Goal: Task Accomplishment & Management: Manage account settings

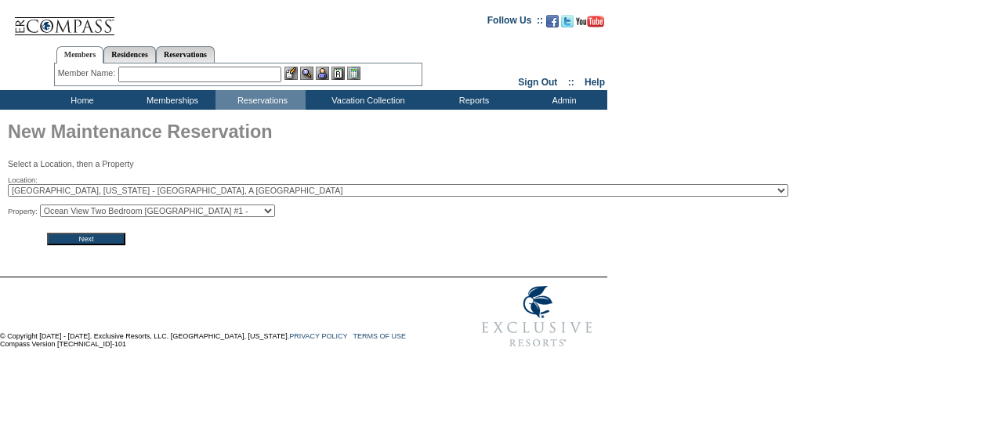
click at [145, 210] on select "Ocean View Two Bedroom Kauhale #1 - Ocean View Two Bedroom Kauhale #2 -" at bounding box center [157, 211] width 235 height 13
select select "9259"
click at [45, 205] on select "Ocean View Two Bedroom Kauhale #1 - Ocean View Two Bedroom Kauhale #2 -" at bounding box center [157, 211] width 235 height 13
click at [111, 239] on input "Next" at bounding box center [86, 239] width 78 height 13
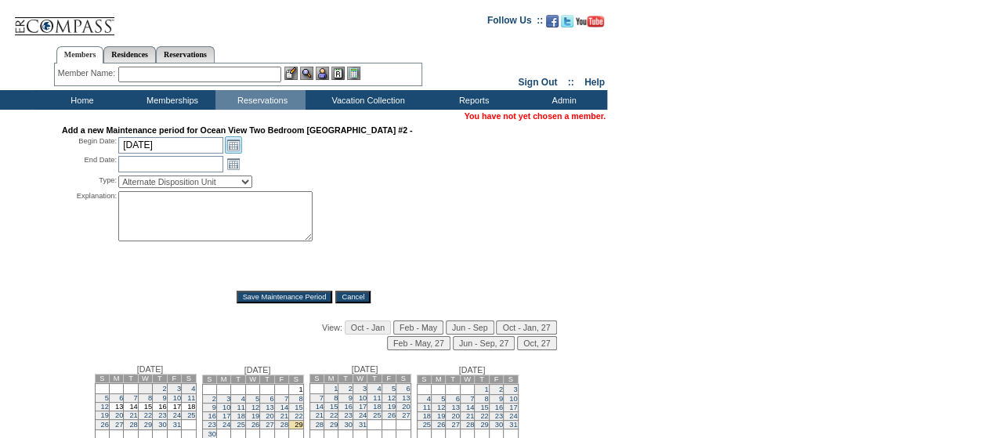
click at [231, 142] on link "Open the calendar popup." at bounding box center [233, 144] width 17 height 17
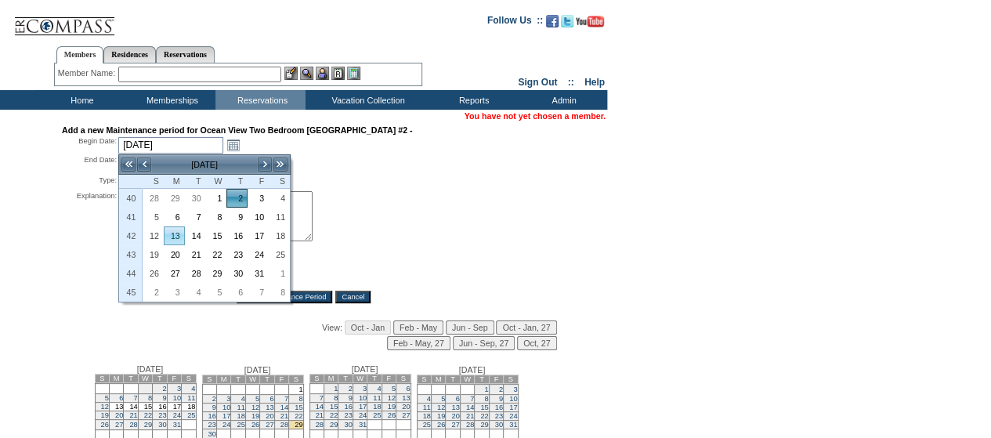
click at [176, 234] on link "13" at bounding box center [175, 235] width 20 height 17
type input "2025-10-13"
type input "2025-10-14"
type input "10/13/2025"
type input "10/14/2025"
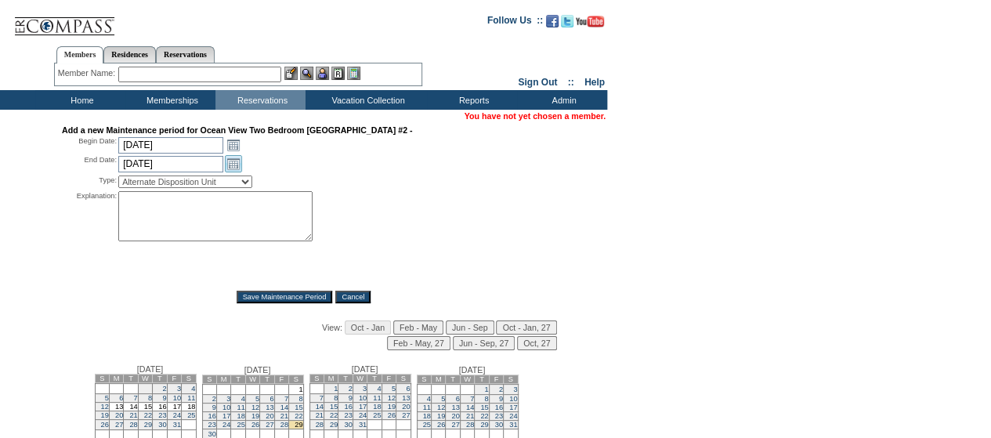
click at [232, 169] on link "Open the calendar popup." at bounding box center [233, 163] width 17 height 17
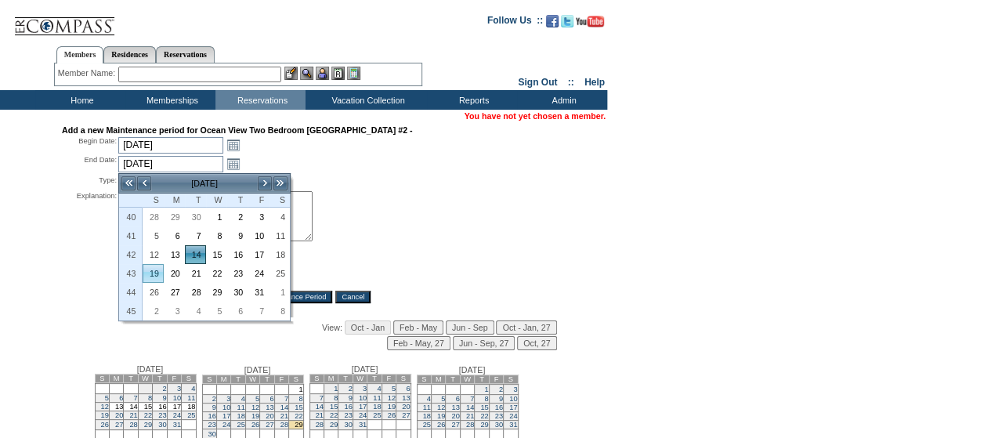
click at [154, 272] on link "19" at bounding box center [153, 273] width 20 height 17
type input "2025-10-19"
type input "10/19/2025"
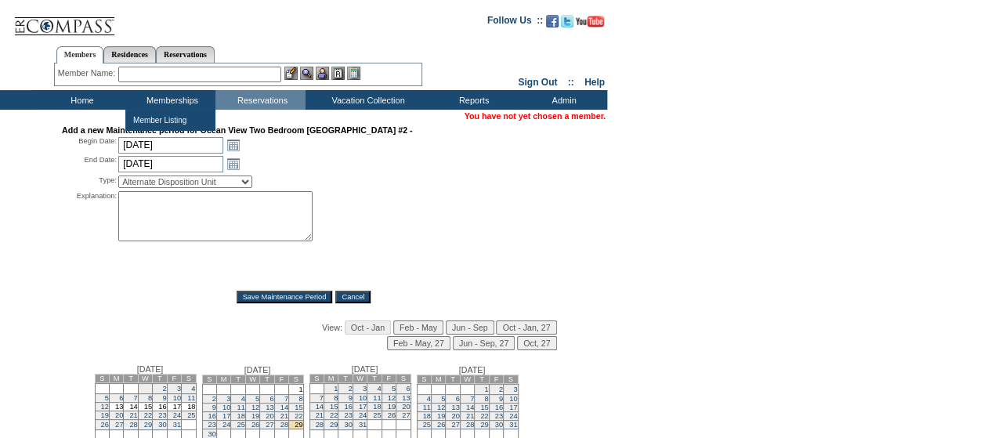
click at [173, 184] on select "Alternate Disposition Unit Business Hold Disposition Exclusive Alliance Partner…" at bounding box center [185, 182] width 134 height 13
select select "PropMaintInventoryRelease"
click at [118, 177] on select "Alternate Disposition Unit Business Hold Disposition Exclusive Alliance Partner…" at bounding box center [185, 182] width 134 height 13
click at [154, 222] on textarea at bounding box center [215, 216] width 194 height 50
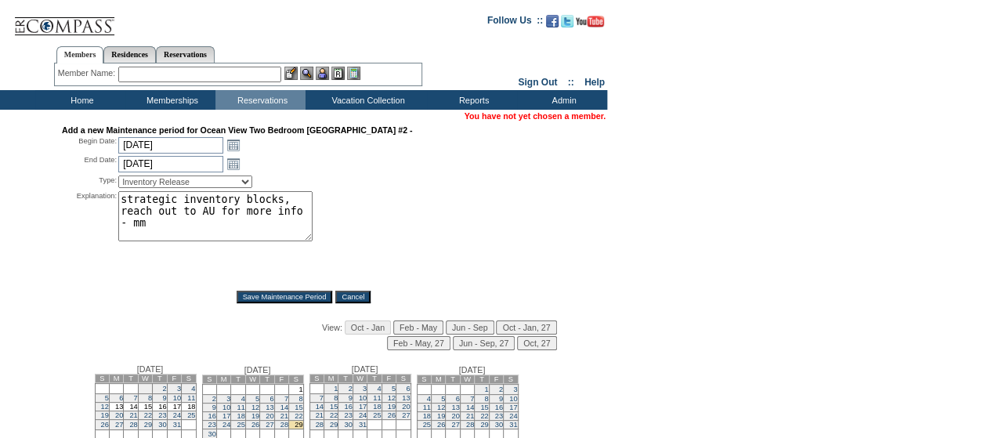
type textarea "strategic inventory blocks, reach out to AU for more info - mm"
click at [491, 233] on div "Explanation: strategic inventory blocks, reach out to AU for more info - mm *" at bounding box center [304, 235] width 484 height 89
click at [266, 299] on input "Save Maintenance Period" at bounding box center [285, 297] width 96 height 13
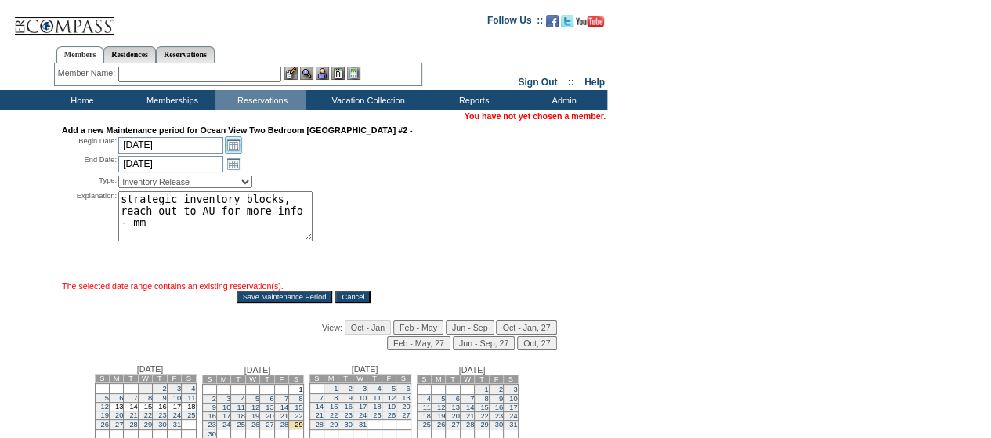
click at [236, 142] on link "Open the calendar popup." at bounding box center [233, 144] width 17 height 17
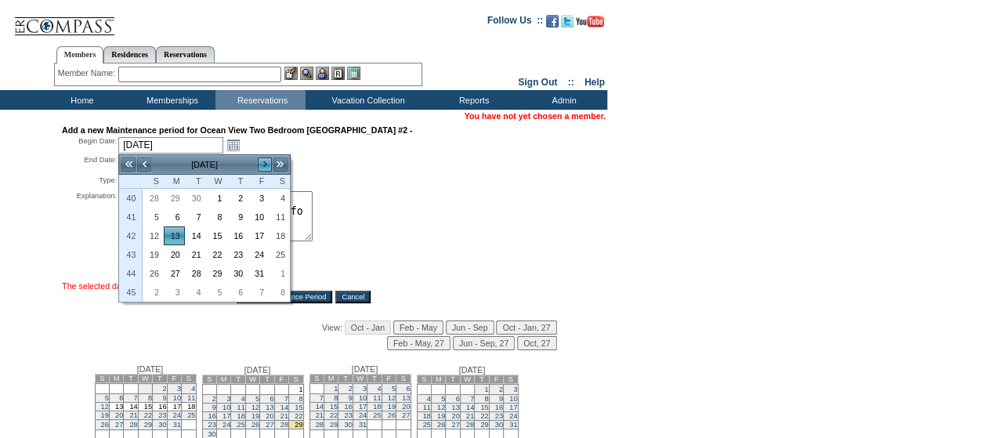
click at [262, 165] on link ">" at bounding box center [265, 165] width 16 height 16
drag, startPoint x: 158, startPoint y: 218, endPoint x: 167, endPoint y: 200, distance: 20.0
click at [158, 218] on link "2" at bounding box center [153, 216] width 20 height 17
type input "2025-11-02"
type input "2025-11-03"
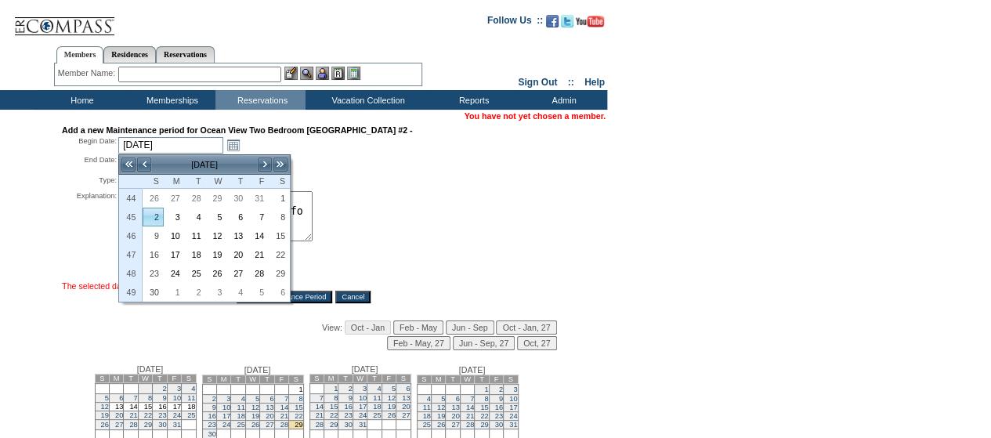
type input "11/2/2025"
type input "11/3/2025"
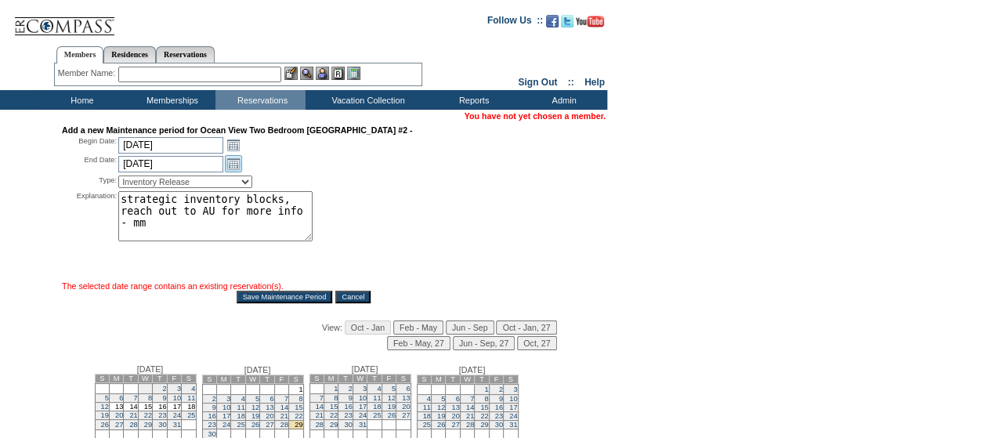
click at [232, 164] on link "Open the calendar popup." at bounding box center [233, 163] width 17 height 17
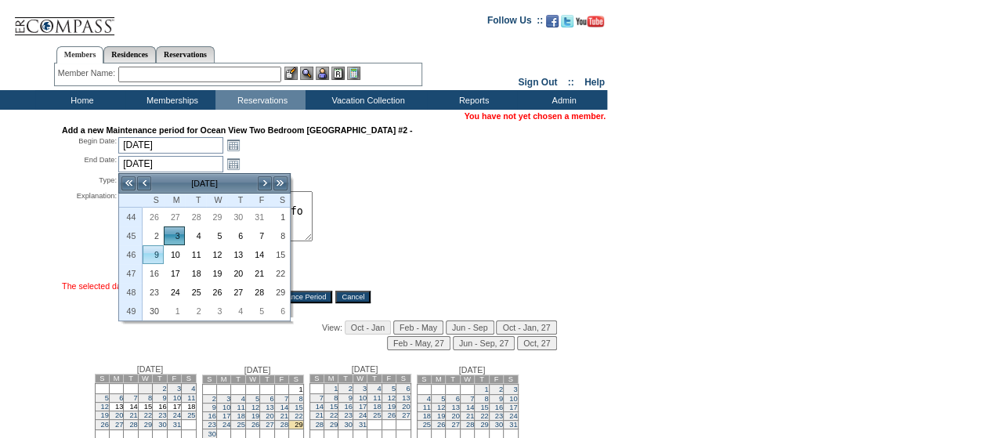
click at [155, 255] on link "9" at bounding box center [153, 254] width 20 height 17
type input "2025-11-09"
type input "11/9/2025"
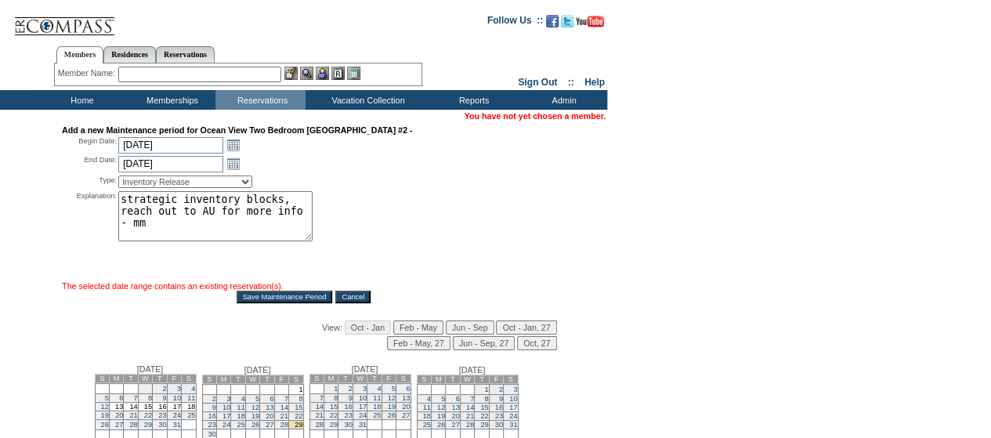
click at [265, 297] on input "Save Maintenance Period" at bounding box center [285, 297] width 96 height 13
click at [232, 148] on link "Open the calendar popup." at bounding box center [233, 144] width 17 height 17
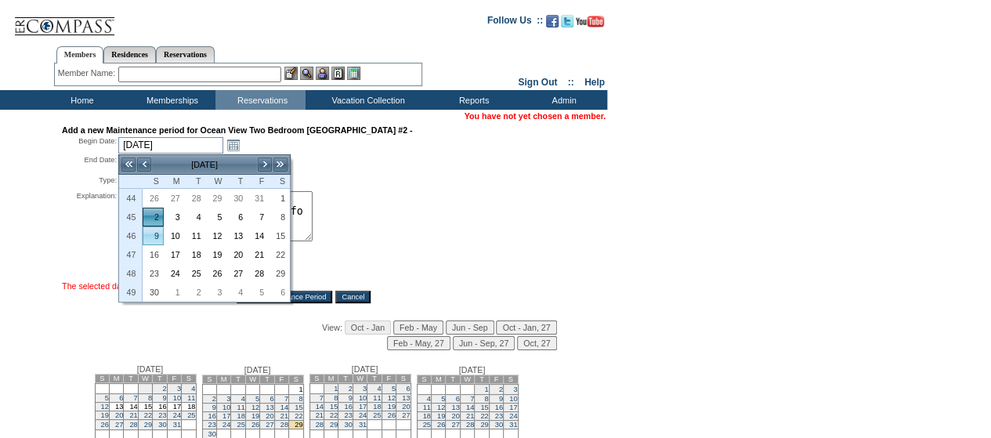
click at [156, 227] on link "9" at bounding box center [153, 235] width 20 height 17
type input "2025-11-09"
type input "2025-11-10"
type input "11/9/2025"
type input "11/10/2025"
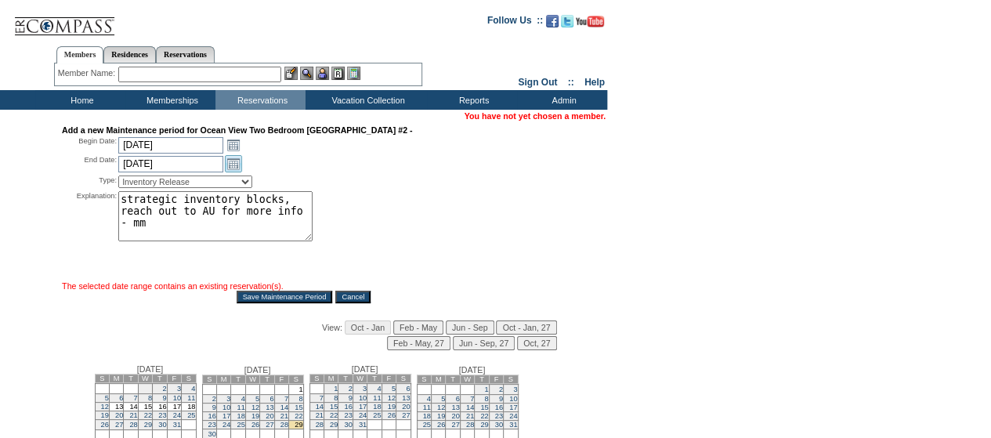
click at [230, 170] on link "Open the calendar popup." at bounding box center [233, 163] width 17 height 17
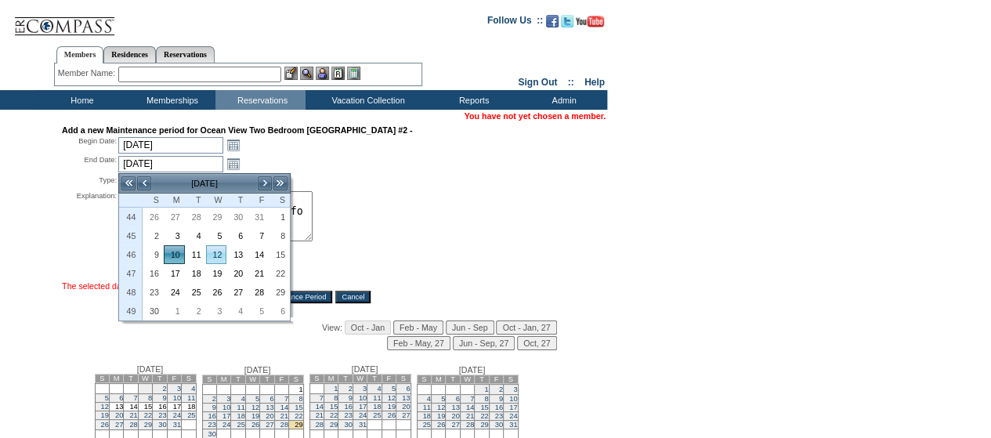
click at [218, 252] on link "12" at bounding box center [217, 254] width 20 height 17
type input "2025-11-12"
type input "11/12/2025"
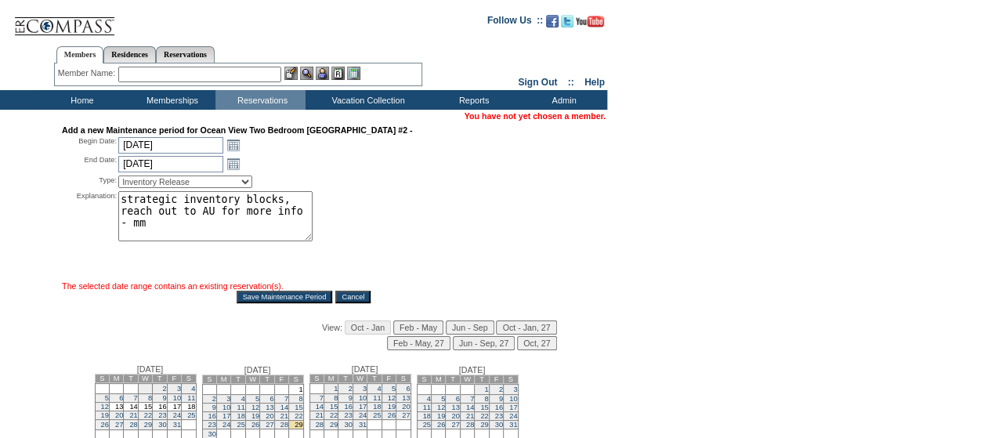
click at [255, 295] on input "Save Maintenance Period" at bounding box center [285, 297] width 96 height 13
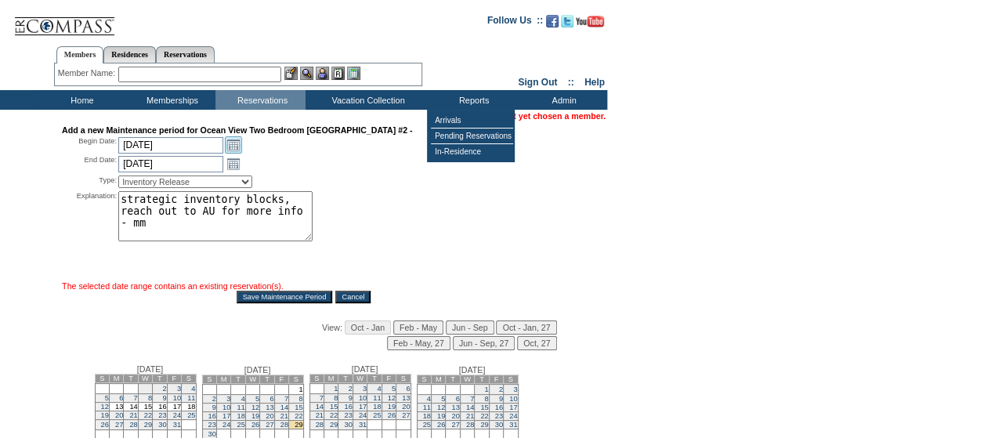
click at [227, 148] on link "Open the calendar popup." at bounding box center [233, 144] width 17 height 17
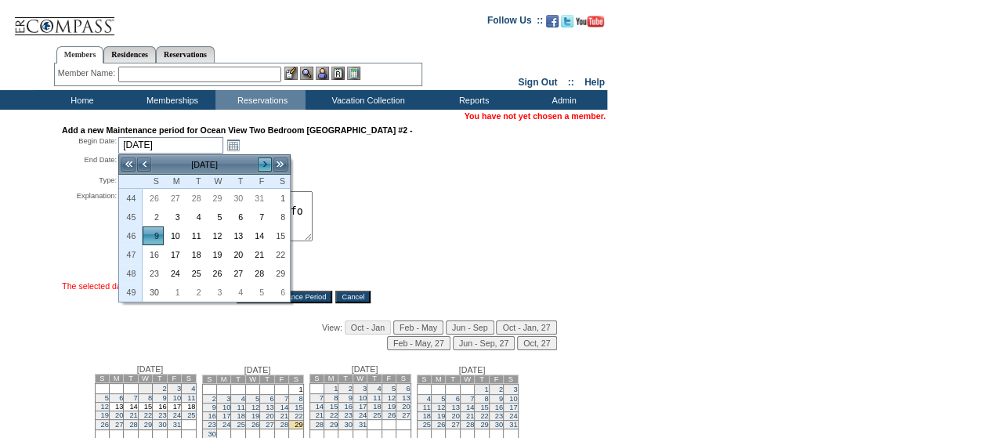
click at [265, 162] on link ">" at bounding box center [265, 165] width 16 height 16
click at [157, 233] on link "14" at bounding box center [153, 235] width 20 height 17
type input "2025-12-14"
type input "2025-12-15"
type input "12/14/2025"
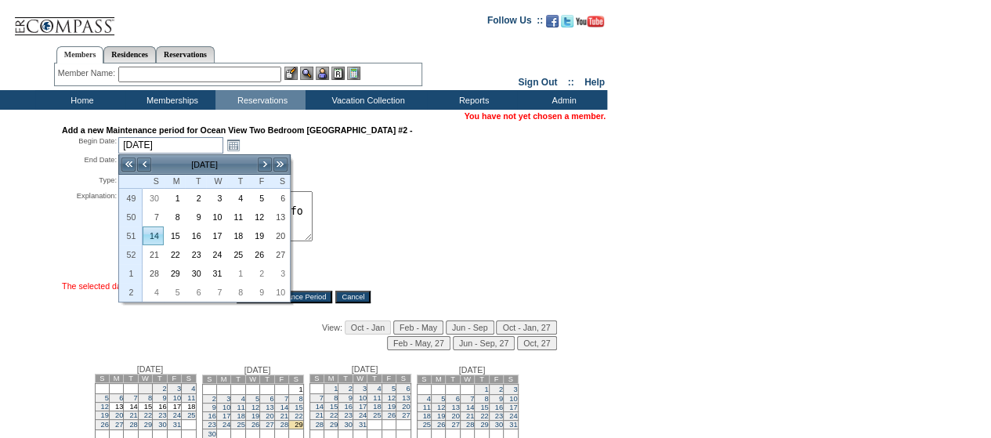
type input "12/15/2025"
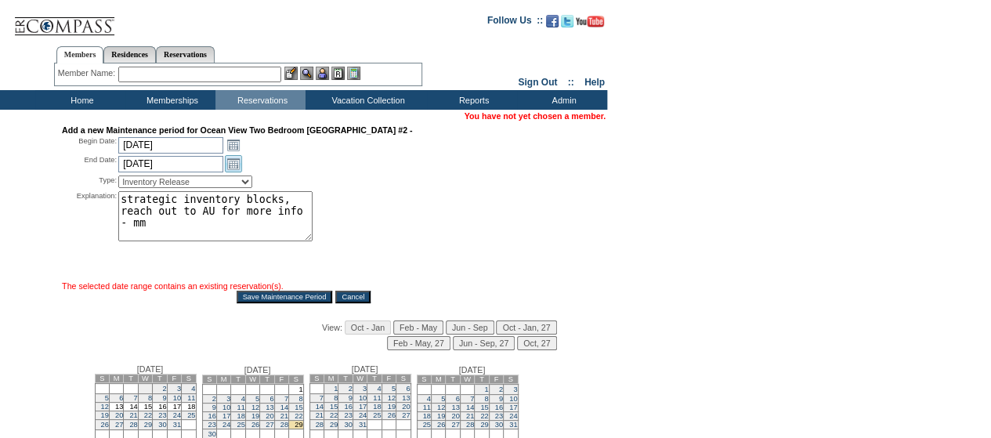
click at [234, 162] on link "Open the calendar popup." at bounding box center [233, 163] width 17 height 17
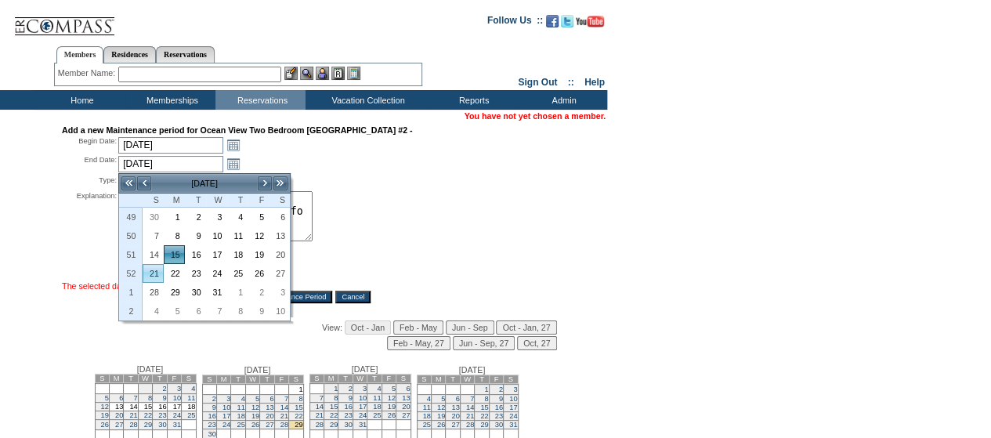
click at [151, 274] on link "21" at bounding box center [153, 273] width 20 height 17
type input "2025-12-21"
type input "12/21/2025"
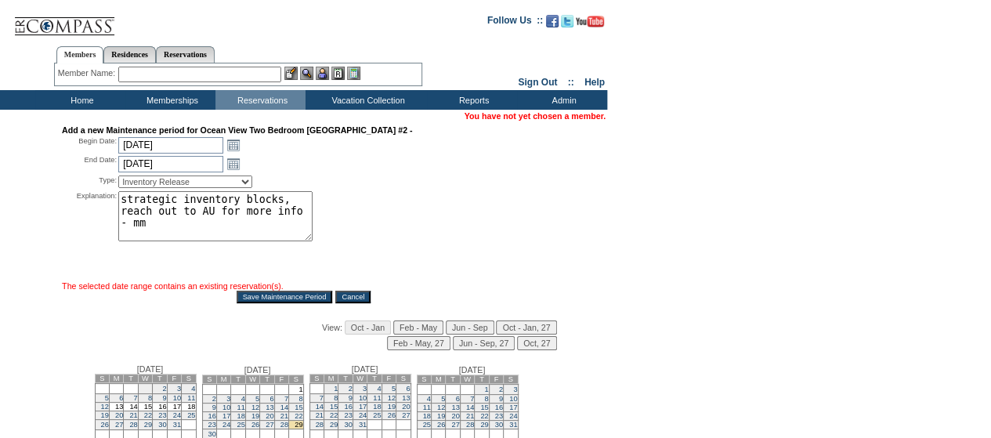
click at [287, 300] on input "Save Maintenance Period" at bounding box center [285, 297] width 96 height 13
click at [228, 146] on link "Open the calendar popup." at bounding box center [233, 144] width 17 height 17
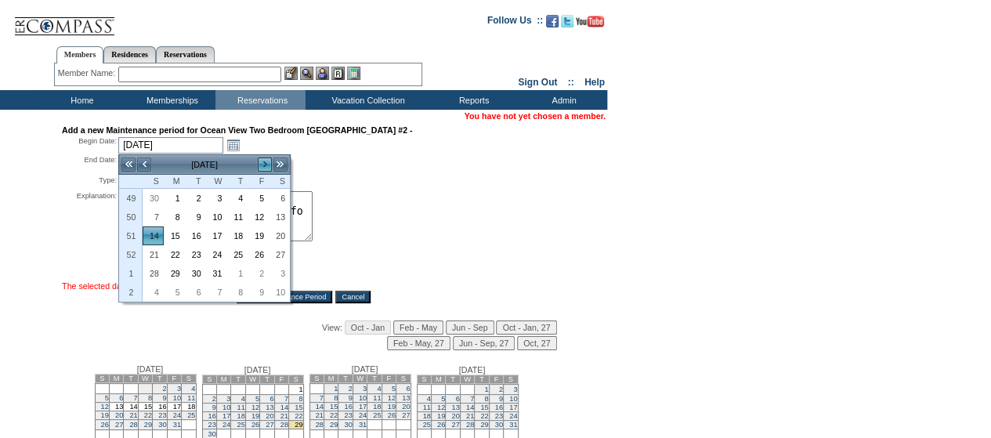
click at [266, 164] on link ">" at bounding box center [265, 165] width 16 height 16
click at [281, 231] on link "18" at bounding box center [280, 235] width 20 height 17
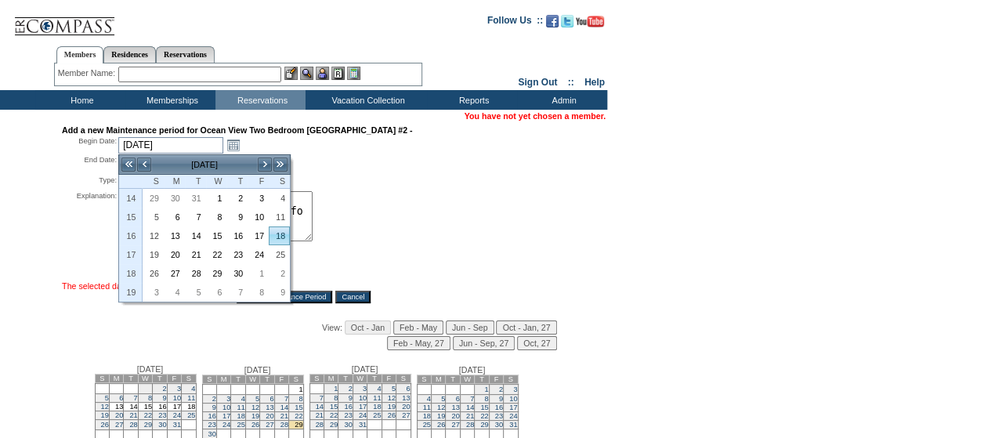
type input "2026-04-18"
type input "2026-04-19"
type input "4/18/2026"
type input "4/19/2026"
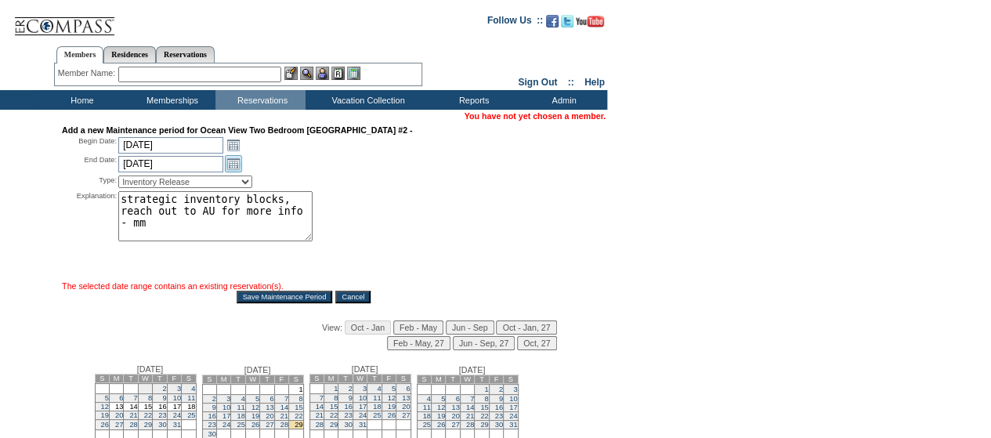
click at [234, 165] on link "Open the calendar popup." at bounding box center [233, 163] width 17 height 17
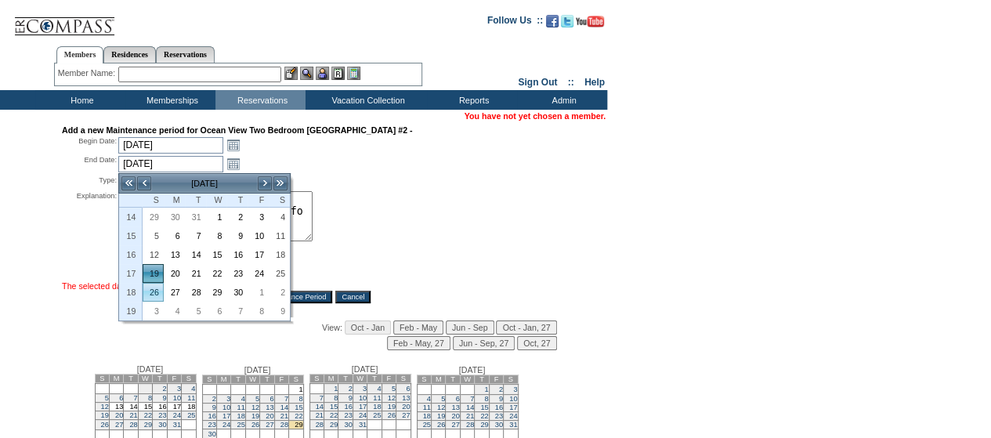
click at [158, 294] on link "26" at bounding box center [153, 292] width 20 height 17
type input "2026-04-26"
type input "4/26/2026"
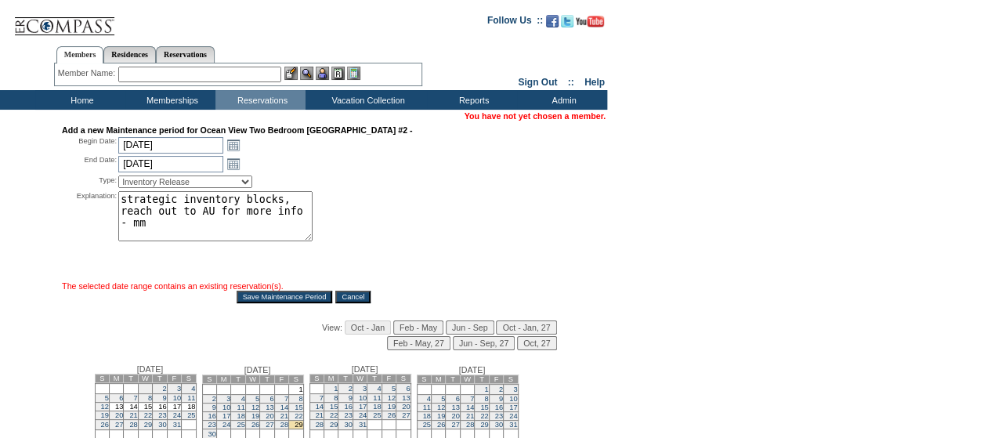
click at [270, 301] on input "Save Maintenance Period" at bounding box center [285, 297] width 96 height 13
click at [156, 204] on textarea "strategic inventory blocks, reach out to AU for more info - mm" at bounding box center [215, 216] width 194 height 50
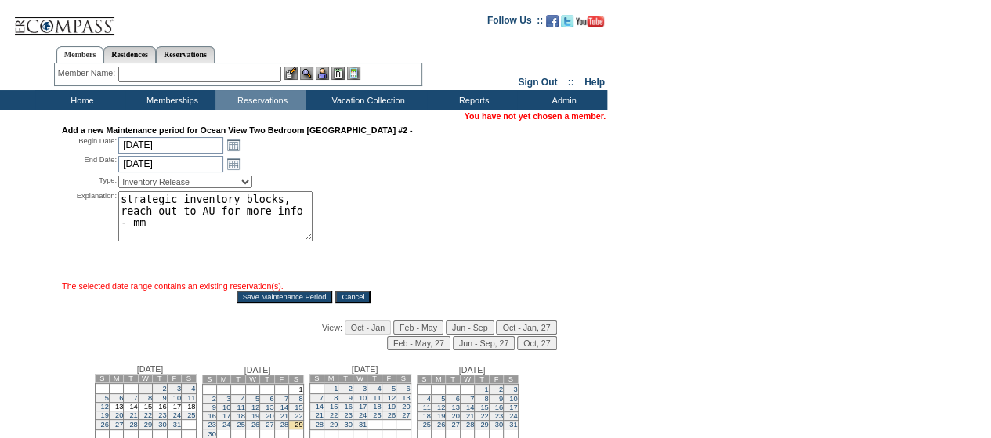
click at [156, 204] on textarea "strategic inventory blocks, reach out to AU for more info - mm" at bounding box center [215, 216] width 194 height 50
click at [431, 197] on div "Explanation: strategic inventory blocks, reach out to AU for more info - mm *" at bounding box center [304, 235] width 484 height 89
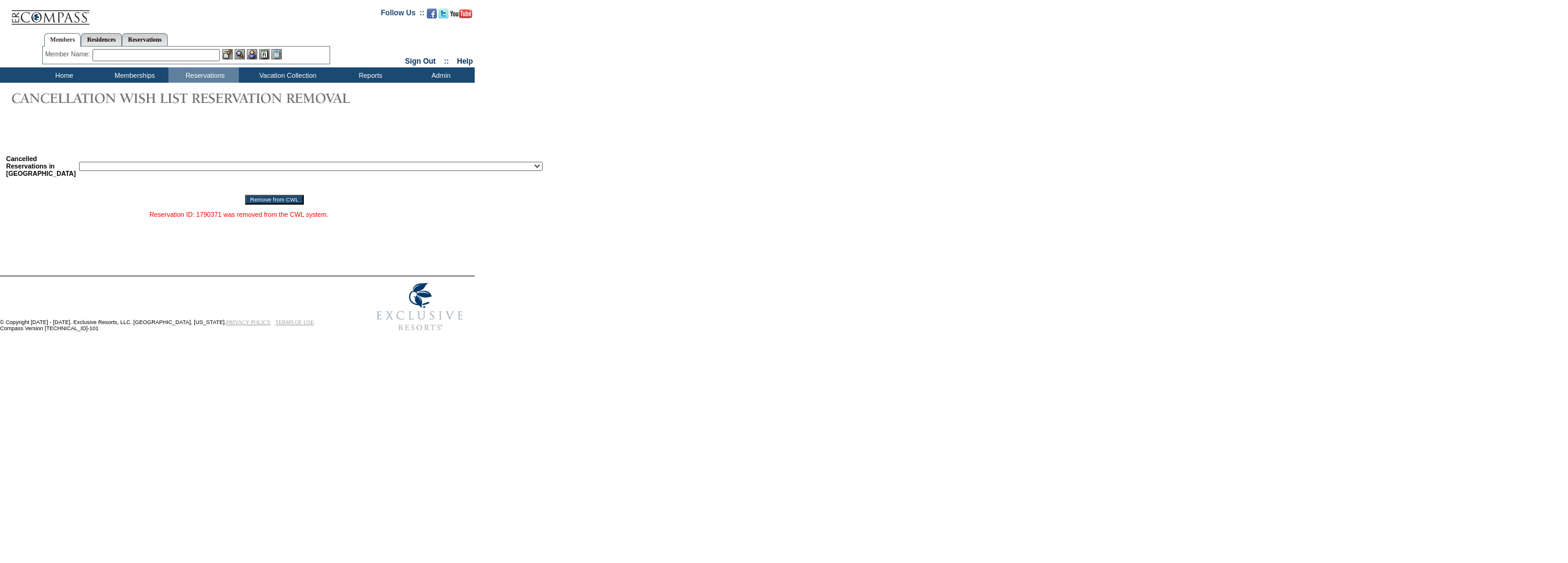
click at [231, 166] on select "Reservation ID: 1817610 ([GEOGRAPHIC_DATA], [US_STATE] - 1 [GEOGRAPHIC_DATA] : …" at bounding box center [310, 167] width 464 height 9
select select "1795724"
click at [79, 164] on select "Reservation ID: 1817610 ([GEOGRAPHIC_DATA], [US_STATE] - 1 [GEOGRAPHIC_DATA] : …" at bounding box center [310, 167] width 464 height 9
click at [245, 201] on input "Remove from CWL" at bounding box center [274, 199] width 58 height 10
click at [256, 168] on select "Reservation ID: 1817610 ([GEOGRAPHIC_DATA], [US_STATE] - 1 [GEOGRAPHIC_DATA] : …" at bounding box center [310, 167] width 464 height 9
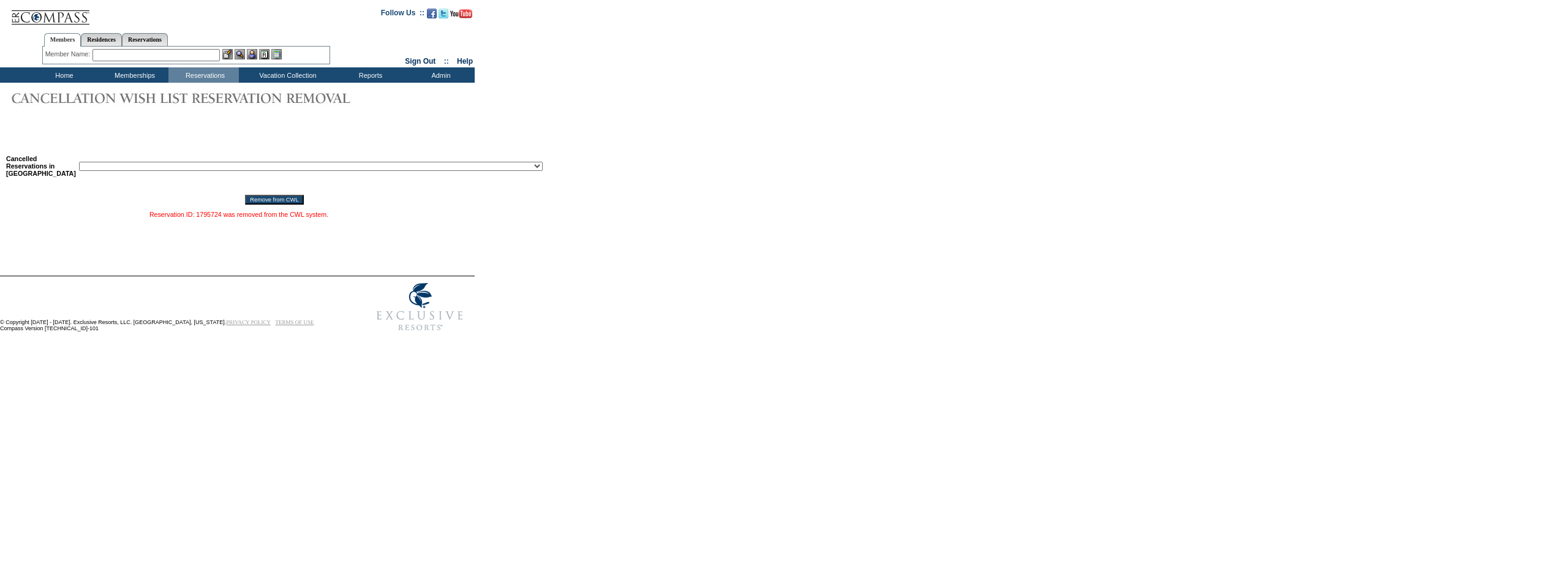
select select "1788089"
click at [79, 164] on select "Reservation ID: 1817610 ([GEOGRAPHIC_DATA], [US_STATE] - 1 [GEOGRAPHIC_DATA] : …" at bounding box center [310, 167] width 464 height 9
click at [245, 203] on input "Remove from CWL" at bounding box center [274, 199] width 58 height 10
